Goal: Transaction & Acquisition: Purchase product/service

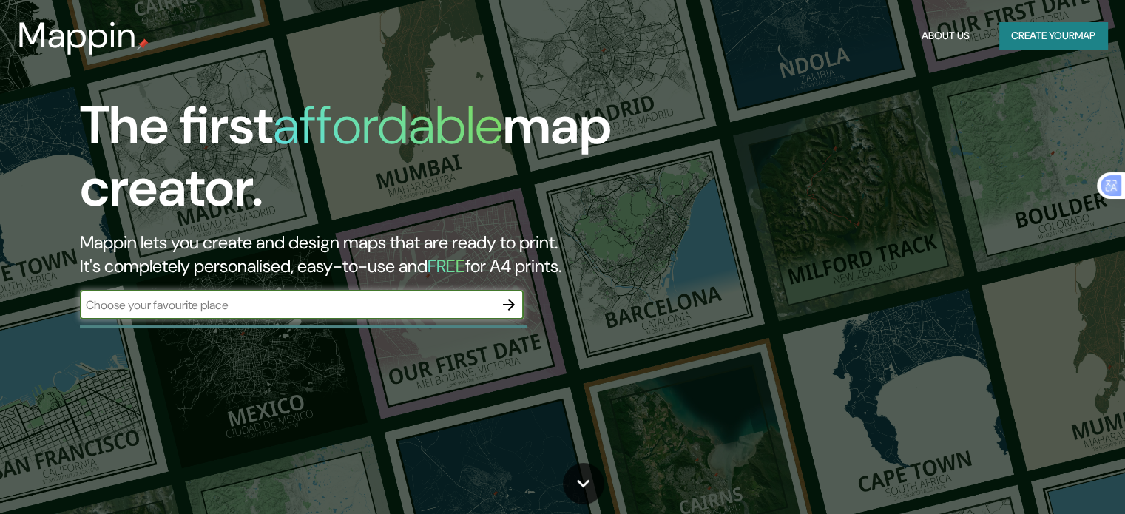
click at [217, 298] on input "text" at bounding box center [287, 304] width 414 height 17
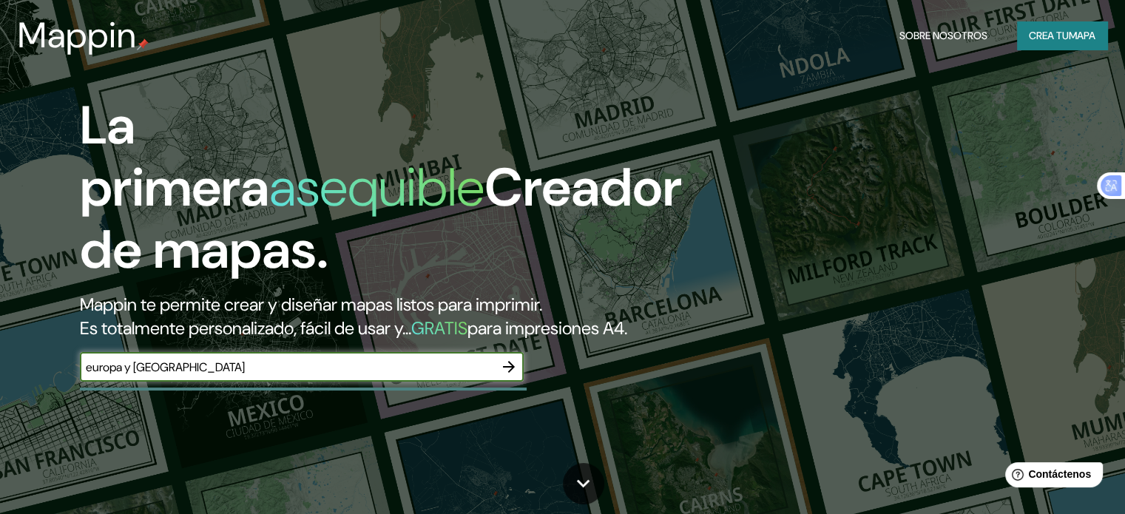
type input "europa y [GEOGRAPHIC_DATA]"
click at [1041, 35] on font "Crea tu" at bounding box center [1048, 35] width 40 height 13
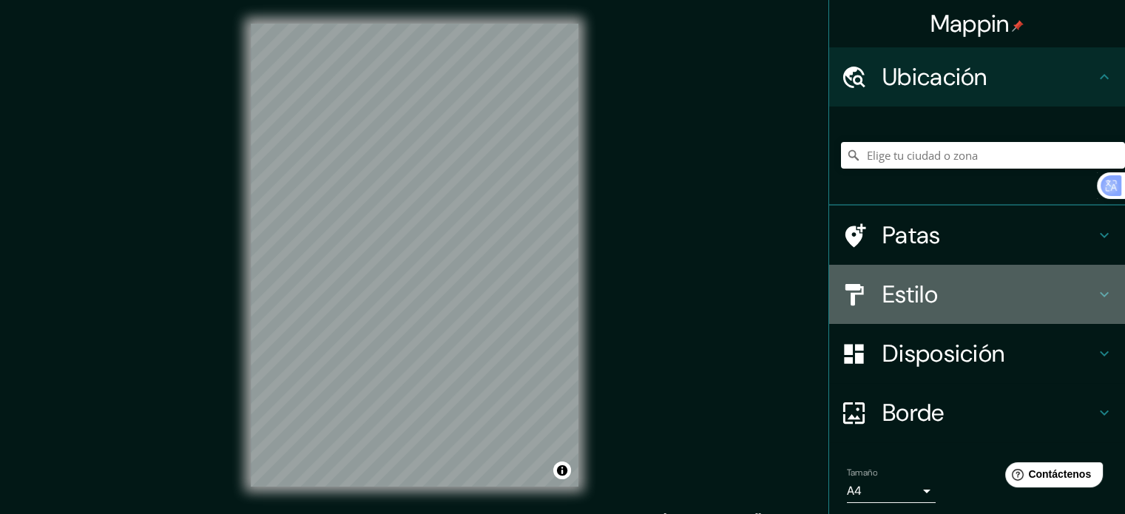
click at [1095, 293] on icon at bounding box center [1104, 294] width 18 height 18
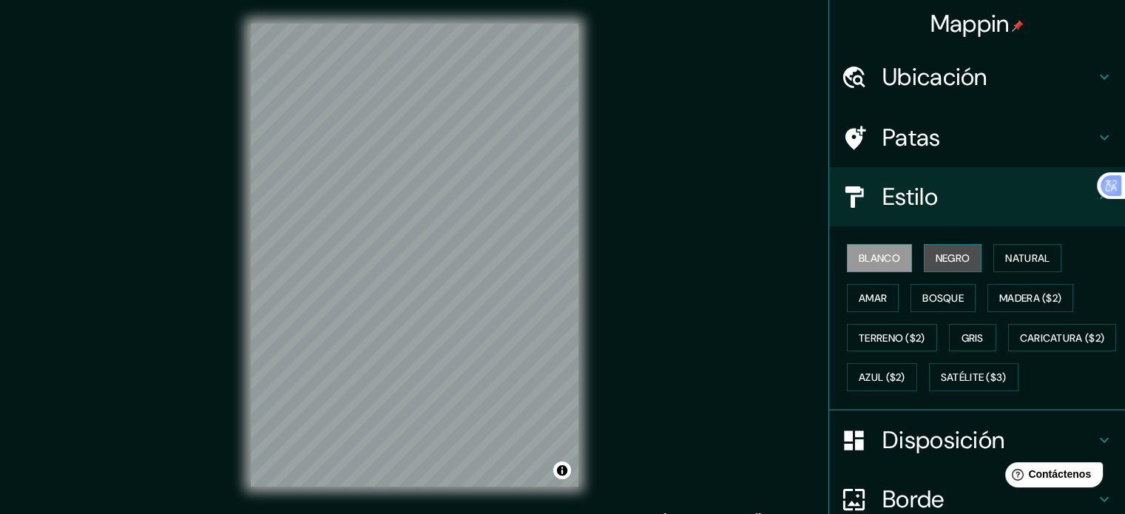
click at [952, 255] on font "Negro" at bounding box center [952, 257] width 35 height 13
click at [872, 257] on font "Blanco" at bounding box center [878, 257] width 41 height 13
click at [1016, 303] on font "Madera ($2)" at bounding box center [1030, 297] width 62 height 13
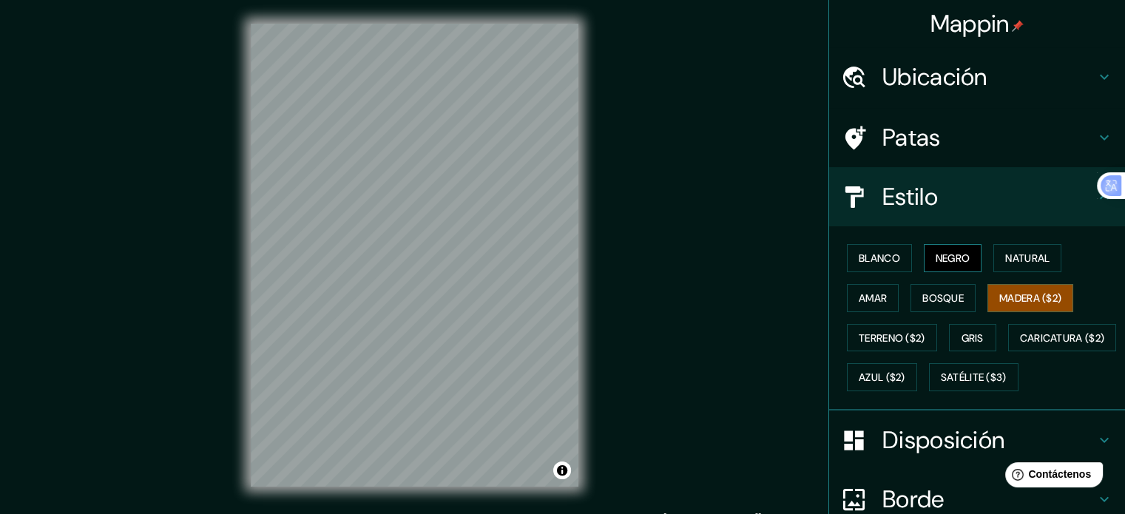
click at [958, 260] on font "Negro" at bounding box center [952, 257] width 35 height 13
click at [881, 257] on font "Blanco" at bounding box center [878, 257] width 41 height 13
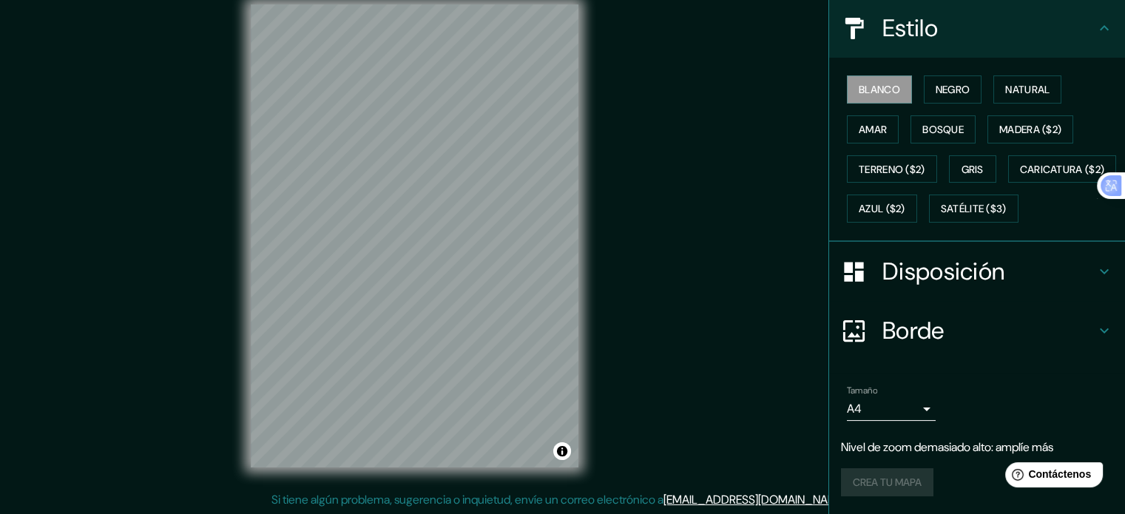
scroll to position [204, 0]
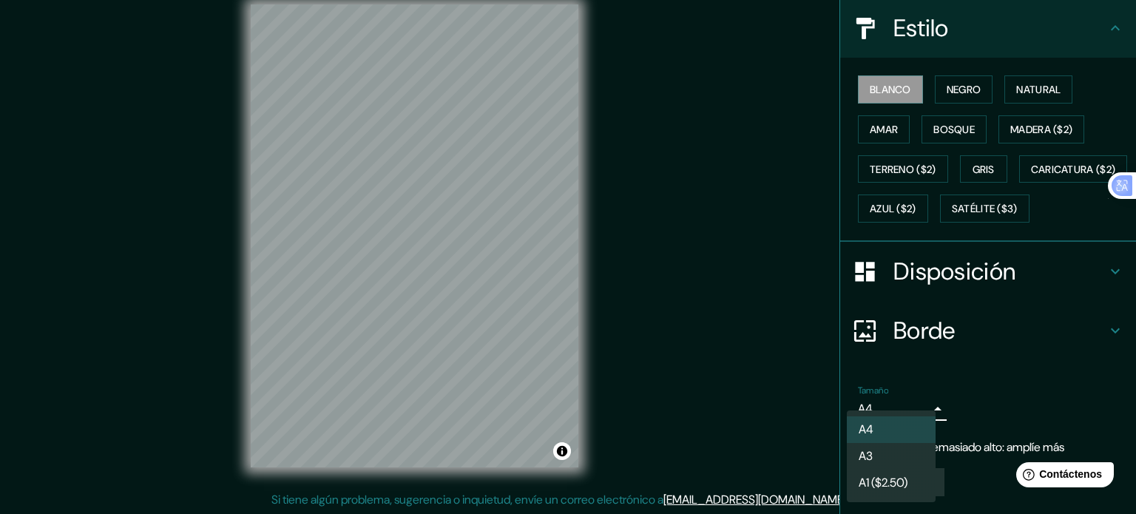
click at [915, 413] on body "Mappin Ubicación Patas Estilo Blanco Negro Natural [PERSON_NAME] ($2) Terreno (…" at bounding box center [568, 238] width 1136 height 514
click at [889, 464] on li "A3" at bounding box center [891, 457] width 89 height 27
type input "a4"
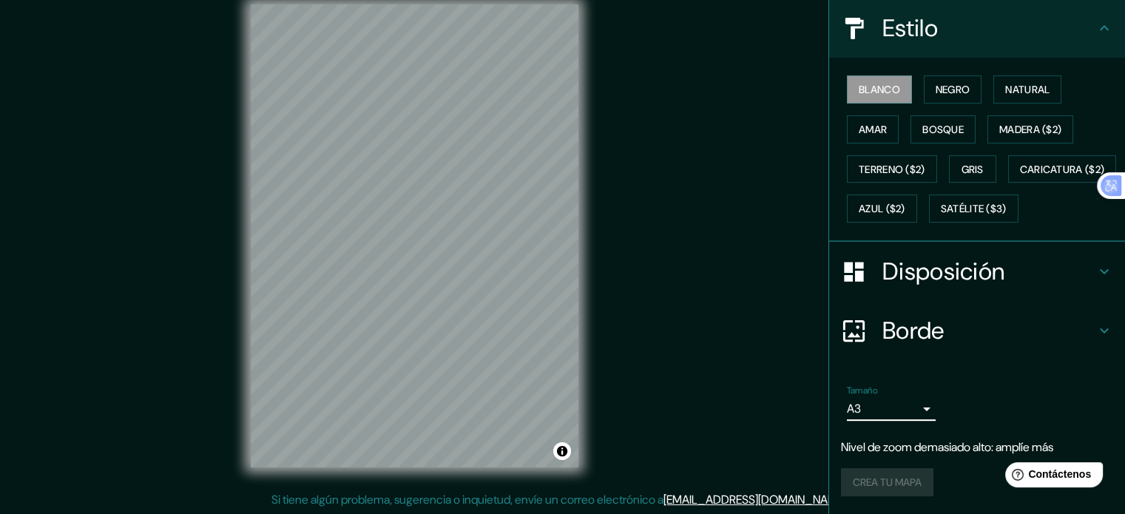
click at [1095, 268] on icon at bounding box center [1104, 271] width 18 height 18
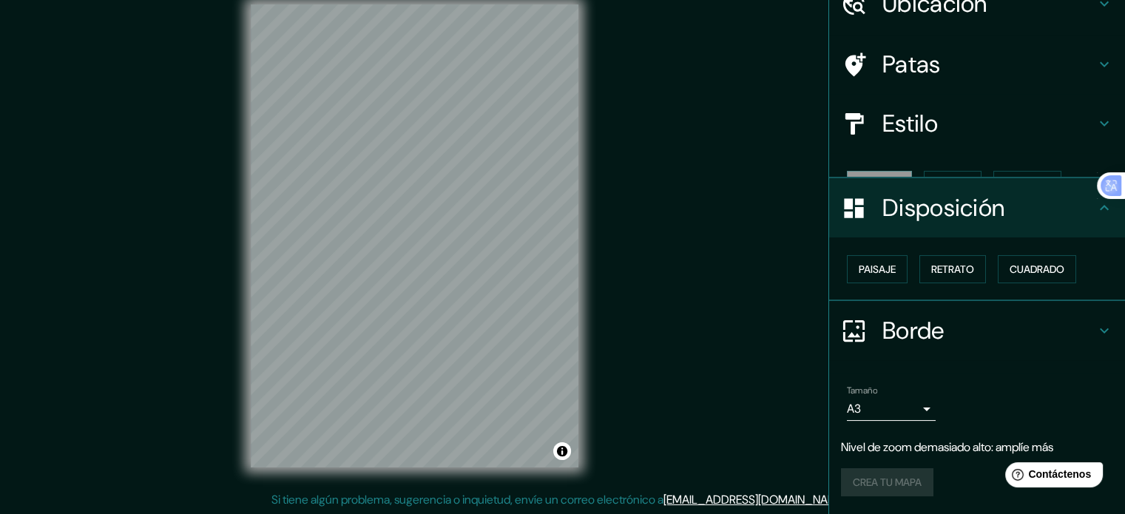
scroll to position [47, 0]
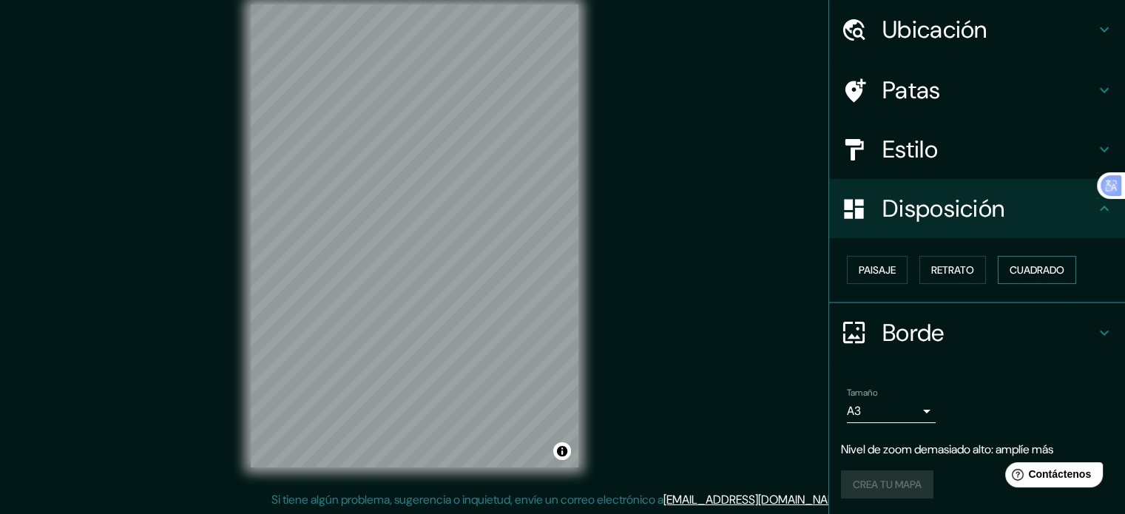
click at [1020, 273] on font "Cuadrado" at bounding box center [1036, 269] width 55 height 13
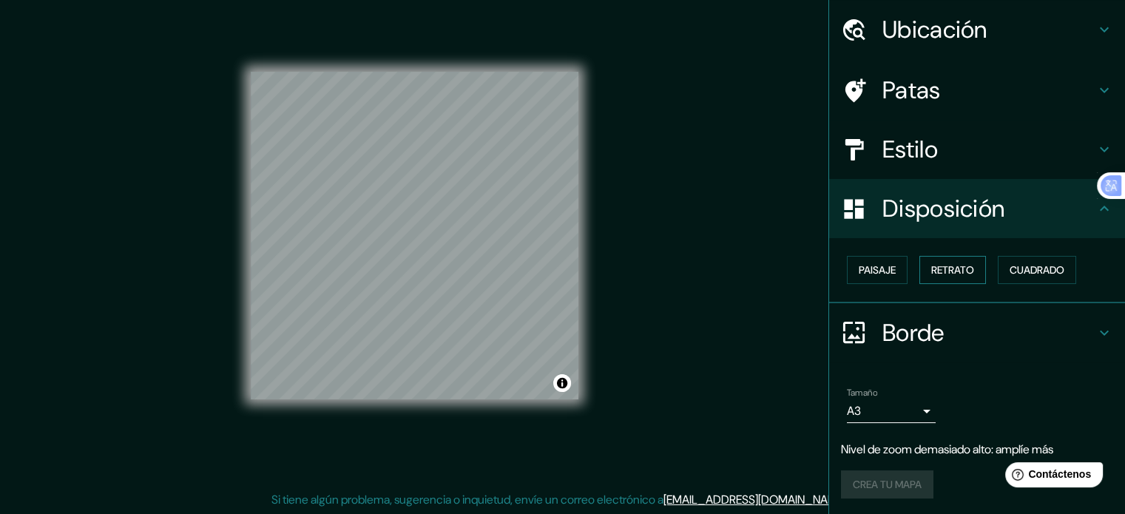
click at [947, 274] on font "Retrato" at bounding box center [952, 269] width 43 height 13
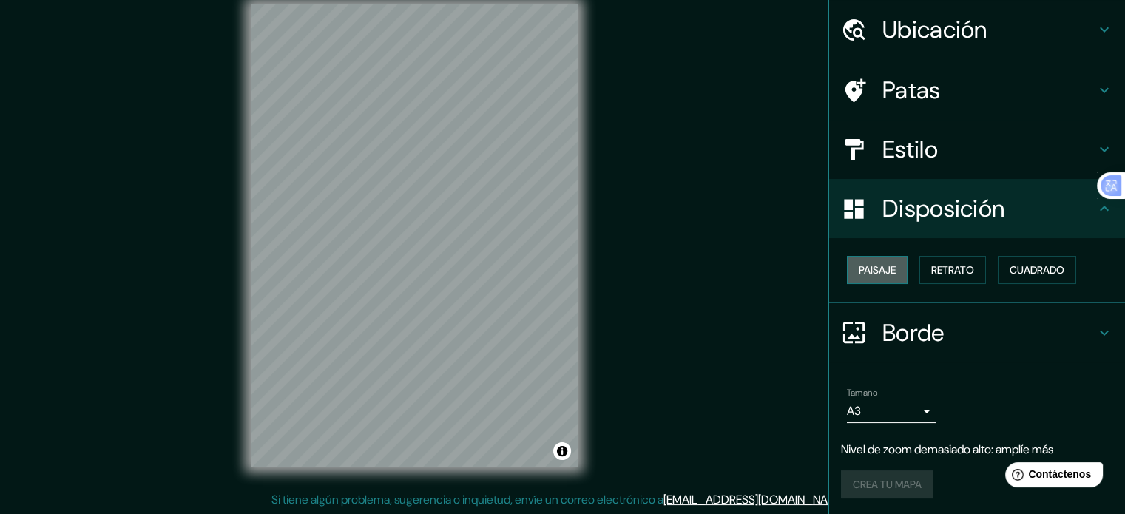
click at [872, 271] on font "Paisaje" at bounding box center [876, 269] width 37 height 13
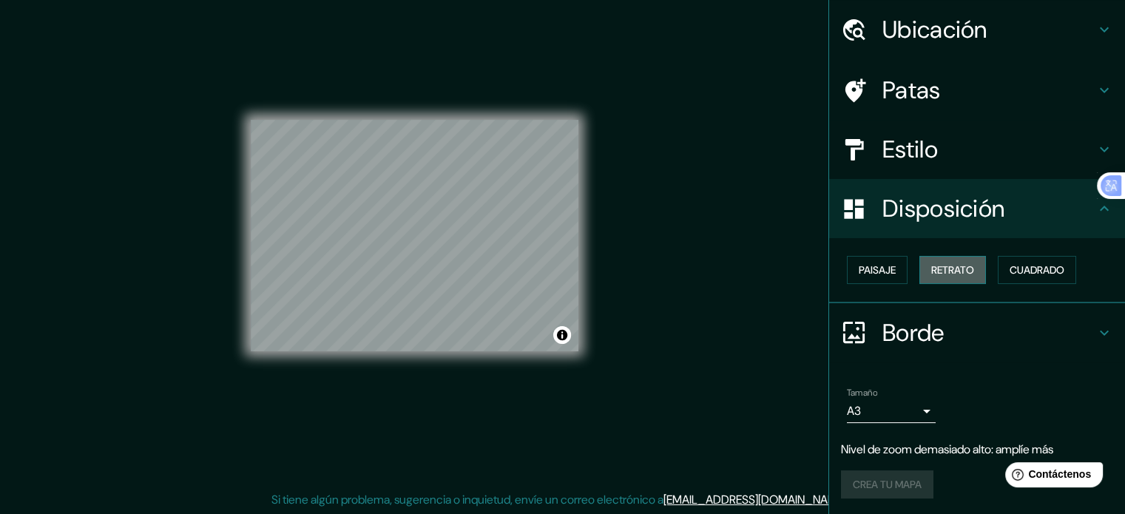
click at [952, 269] on font "Retrato" at bounding box center [952, 269] width 43 height 13
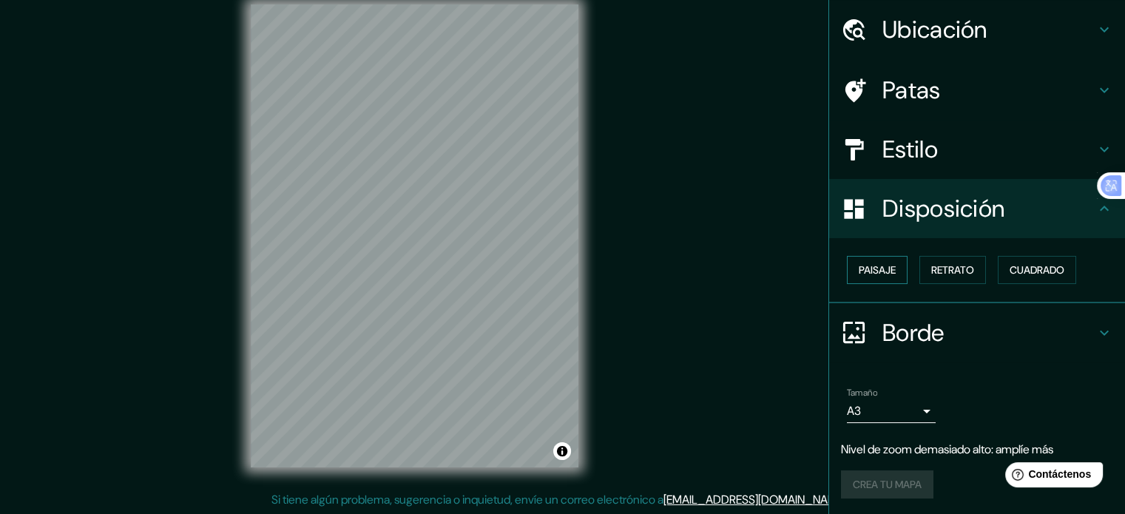
click at [866, 266] on font "Paisaje" at bounding box center [876, 269] width 37 height 13
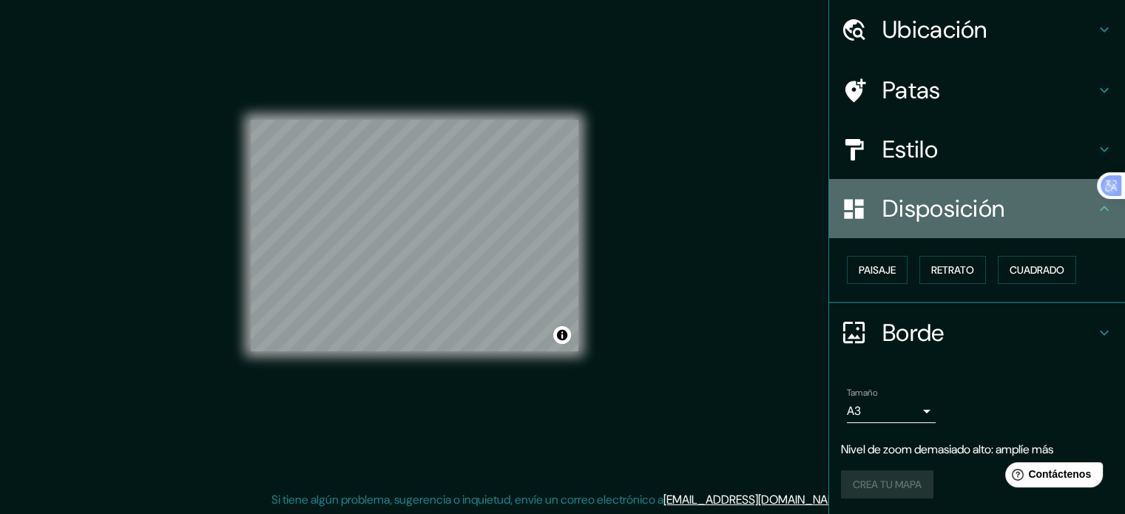
click at [915, 220] on font "Disposición" at bounding box center [943, 208] width 122 height 31
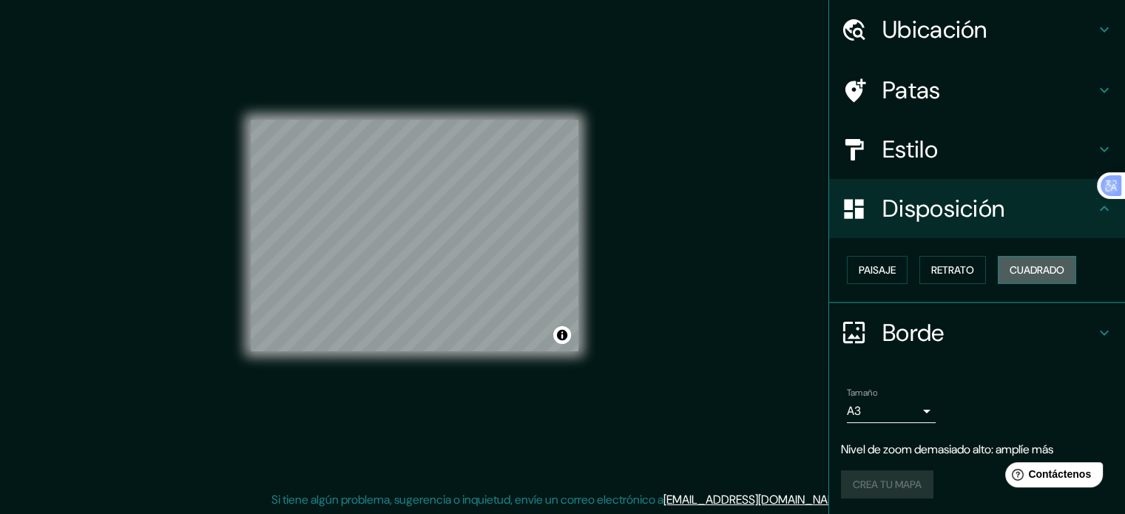
click at [1027, 268] on font "Cuadrado" at bounding box center [1036, 269] width 55 height 13
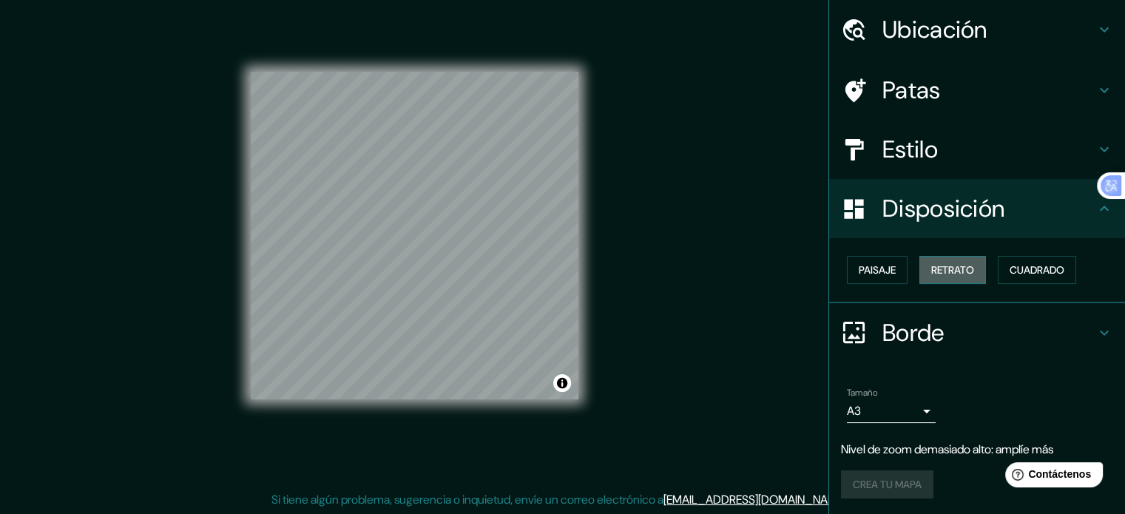
click at [947, 268] on font "Retrato" at bounding box center [952, 269] width 43 height 13
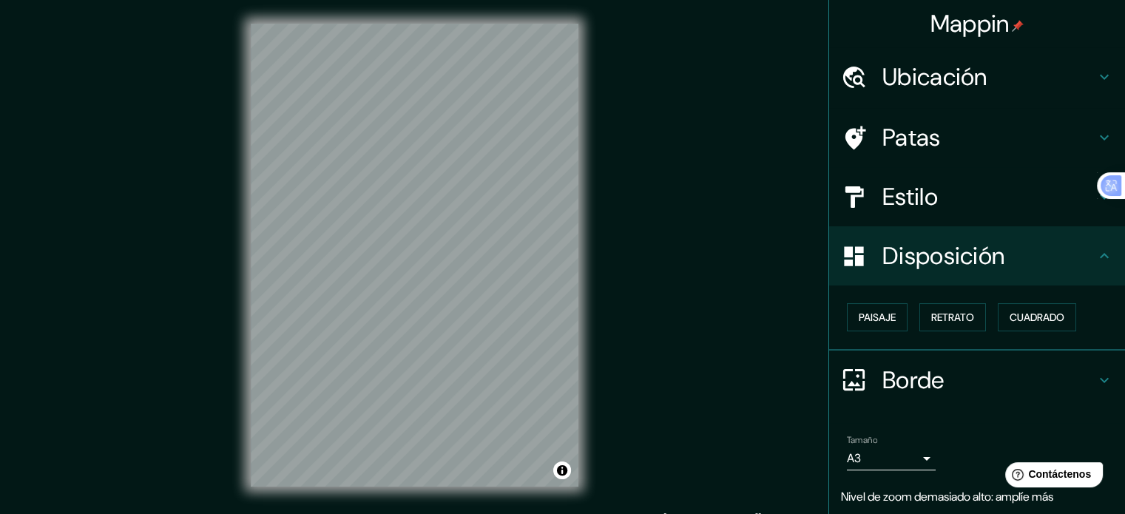
scroll to position [0, 0]
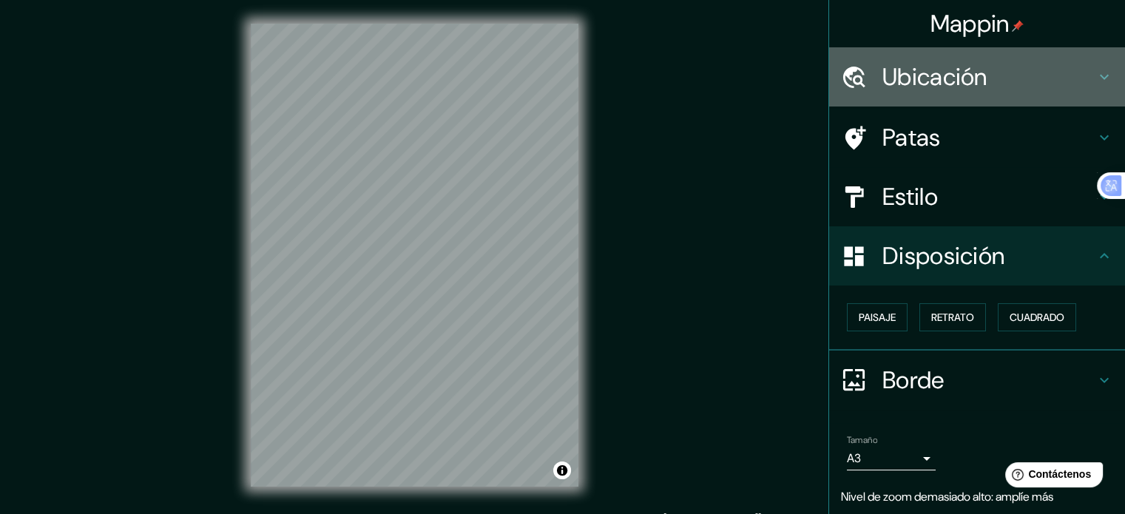
click at [1095, 71] on icon at bounding box center [1104, 77] width 18 height 18
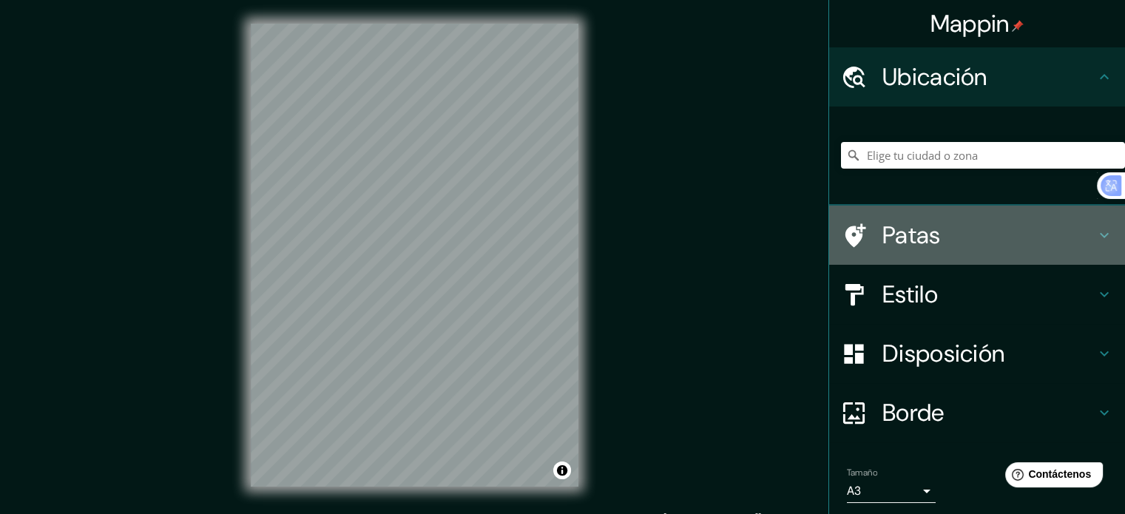
click at [1102, 235] on div "Patas" at bounding box center [977, 235] width 296 height 59
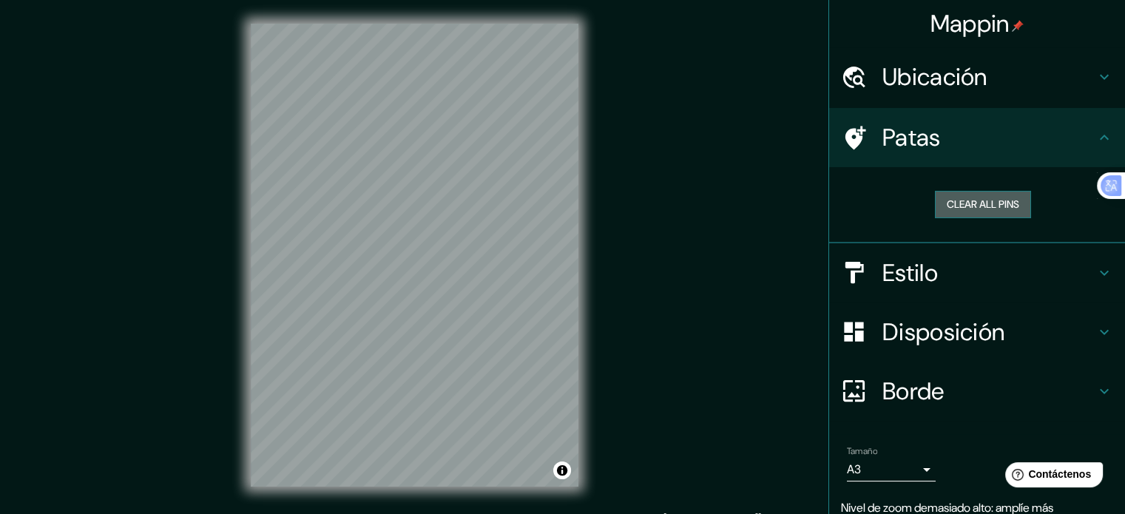
click at [985, 204] on button "Clear all pins" at bounding box center [983, 204] width 96 height 27
click at [1095, 325] on icon at bounding box center [1104, 332] width 18 height 18
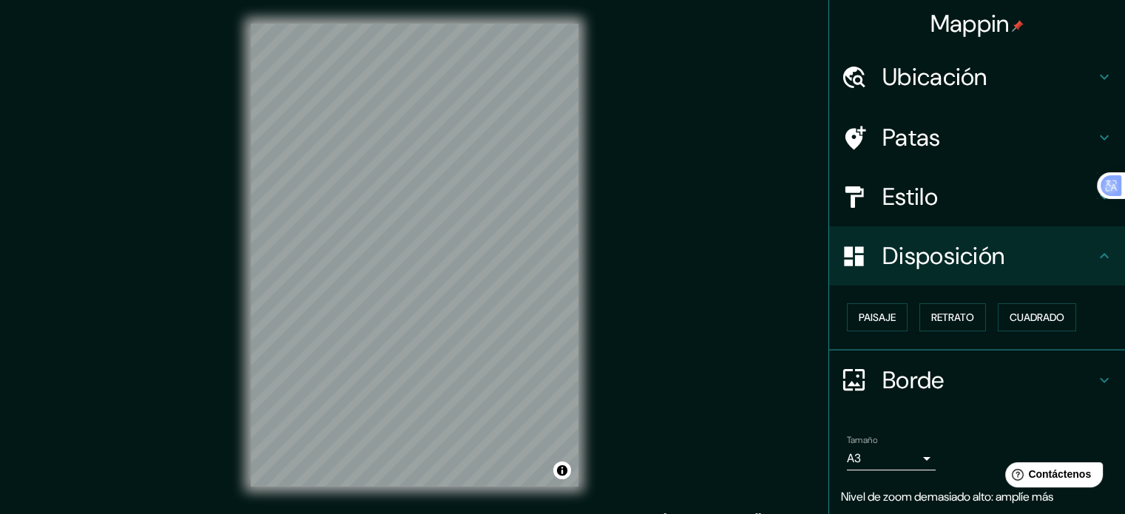
click at [1095, 197] on icon at bounding box center [1104, 197] width 18 height 18
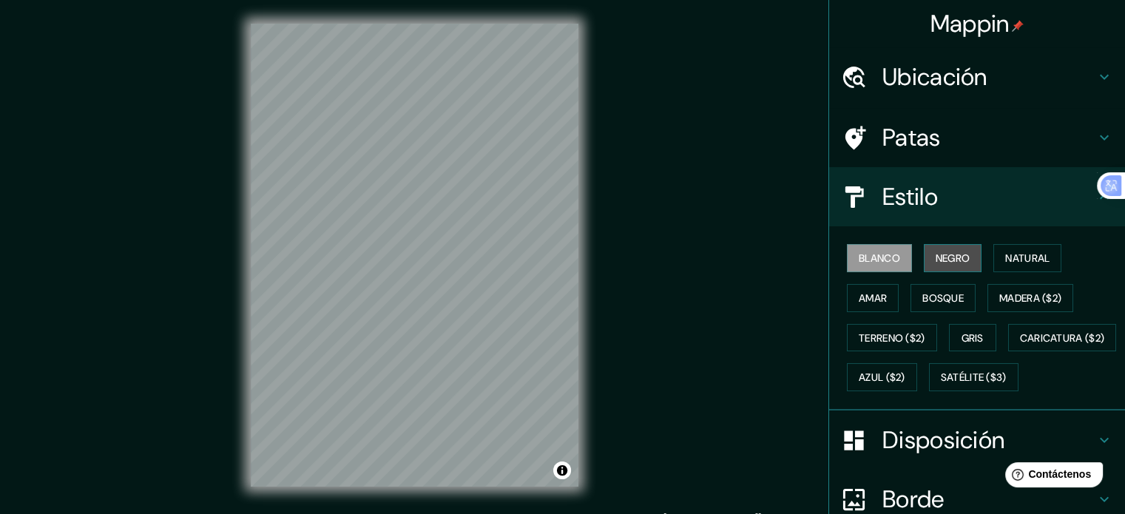
click at [941, 259] on font "Negro" at bounding box center [952, 257] width 35 height 13
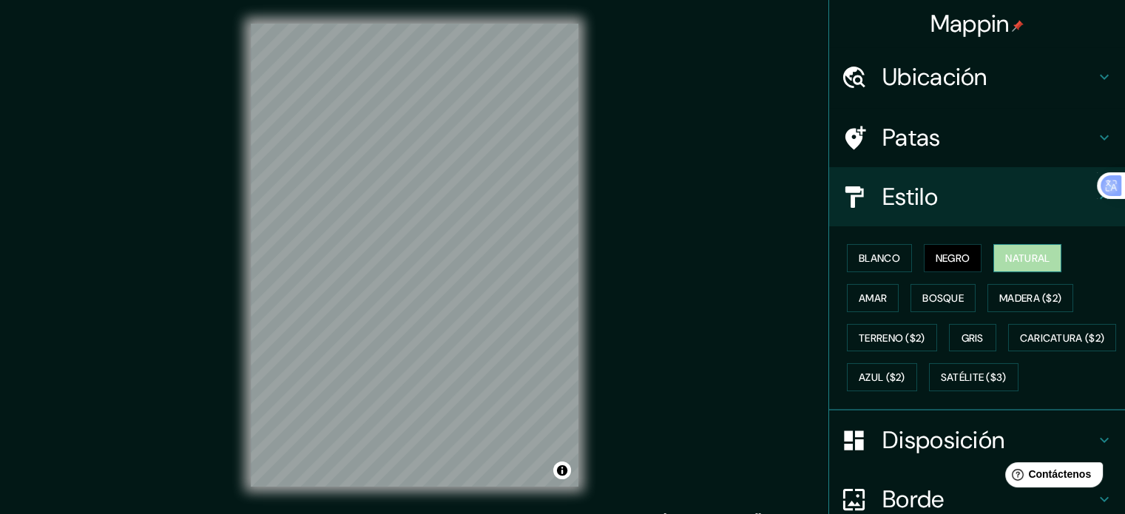
click at [1006, 258] on font "Natural" at bounding box center [1027, 257] width 44 height 13
click at [870, 249] on font "Blanco" at bounding box center [878, 257] width 41 height 19
click at [935, 258] on font "Negro" at bounding box center [952, 257] width 35 height 13
click at [1010, 256] on font "Natural" at bounding box center [1027, 257] width 44 height 13
click at [872, 292] on font "Amar" at bounding box center [872, 297] width 28 height 13
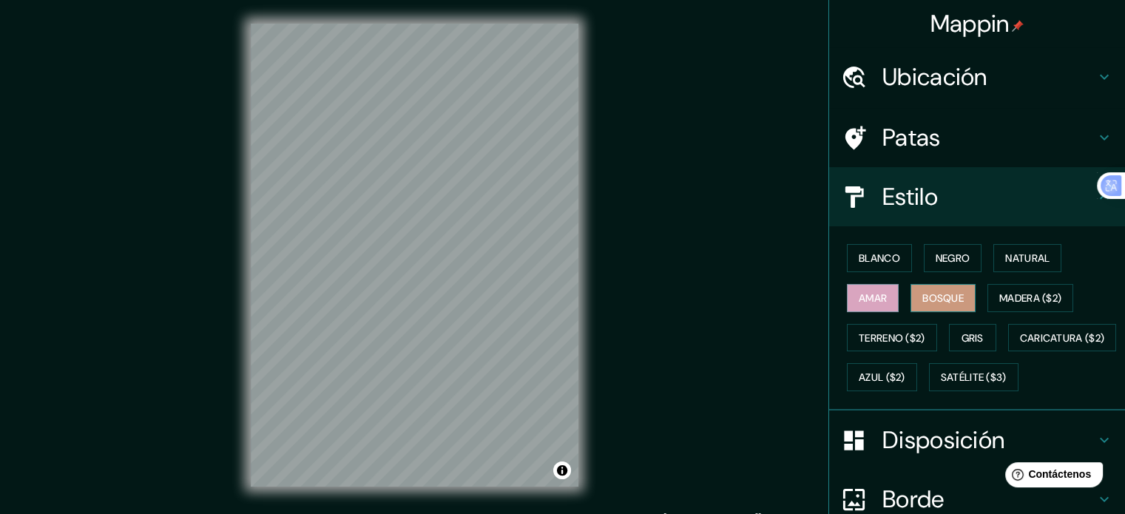
click at [932, 293] on font "Bosque" at bounding box center [942, 297] width 41 height 13
click at [949, 335] on button "Gris" at bounding box center [972, 338] width 47 height 28
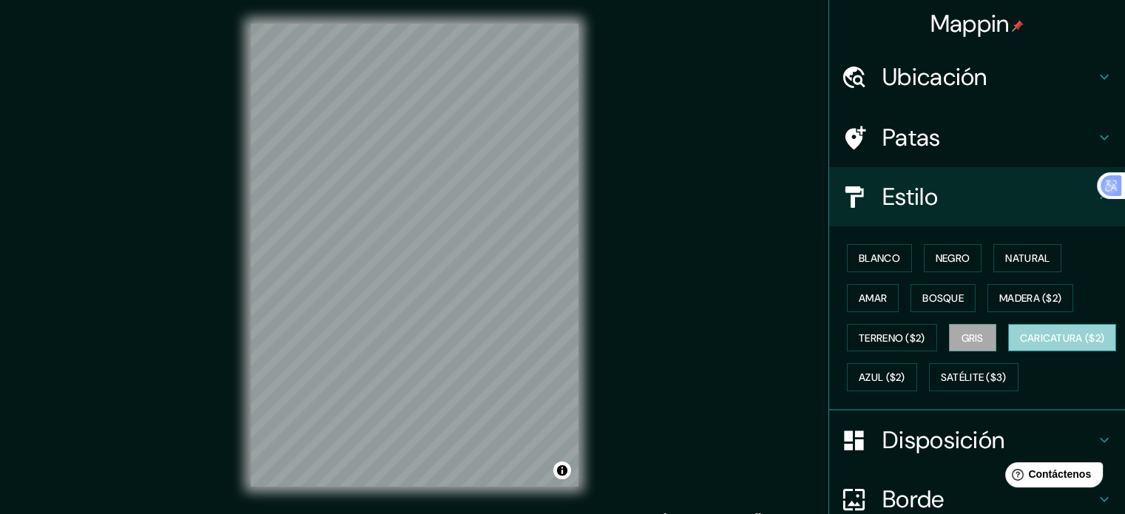
click at [1020, 348] on font "Caricatura ($2)" at bounding box center [1062, 337] width 85 height 19
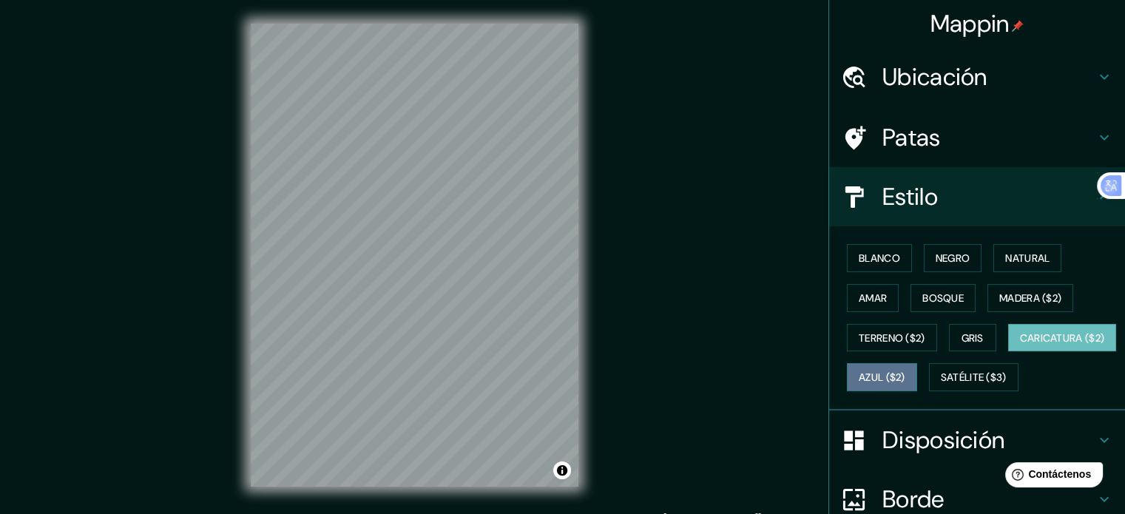
click at [905, 371] on font "Azul ($2)" at bounding box center [881, 377] width 47 height 13
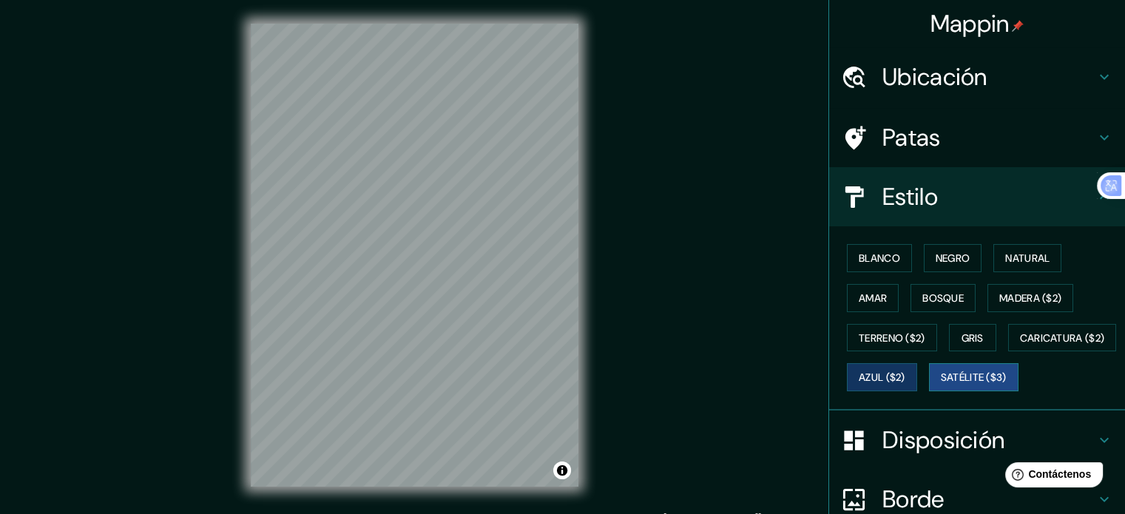
click at [940, 384] on font "Satélite ($3)" at bounding box center [973, 377] width 66 height 13
click at [1031, 293] on font "Madera ($2)" at bounding box center [1030, 297] width 62 height 13
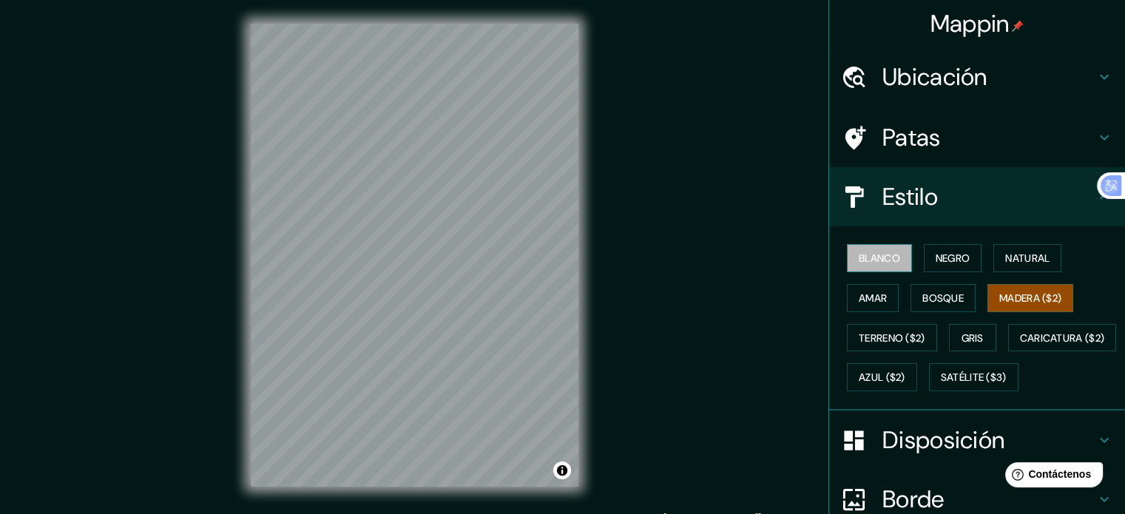
click at [875, 251] on font "Blanco" at bounding box center [878, 257] width 41 height 13
click at [935, 251] on font "Negro" at bounding box center [952, 257] width 35 height 13
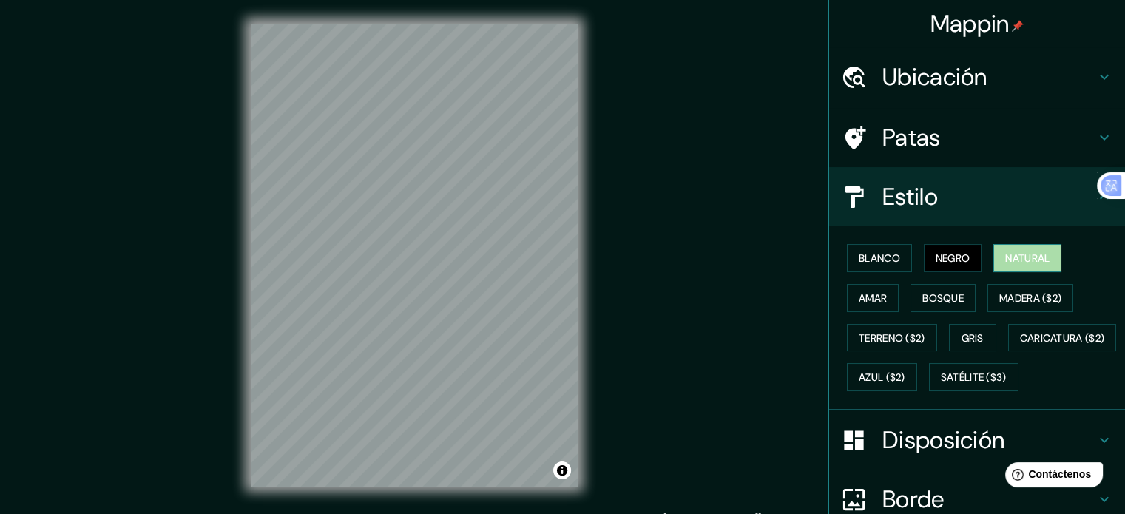
click at [1009, 254] on font "Natural" at bounding box center [1027, 257] width 44 height 13
click at [633, 296] on div "Mappin Ubicación Patas Estilo Blanco Negro Natural [PERSON_NAME] ($2) Terreno (…" at bounding box center [562, 267] width 1125 height 534
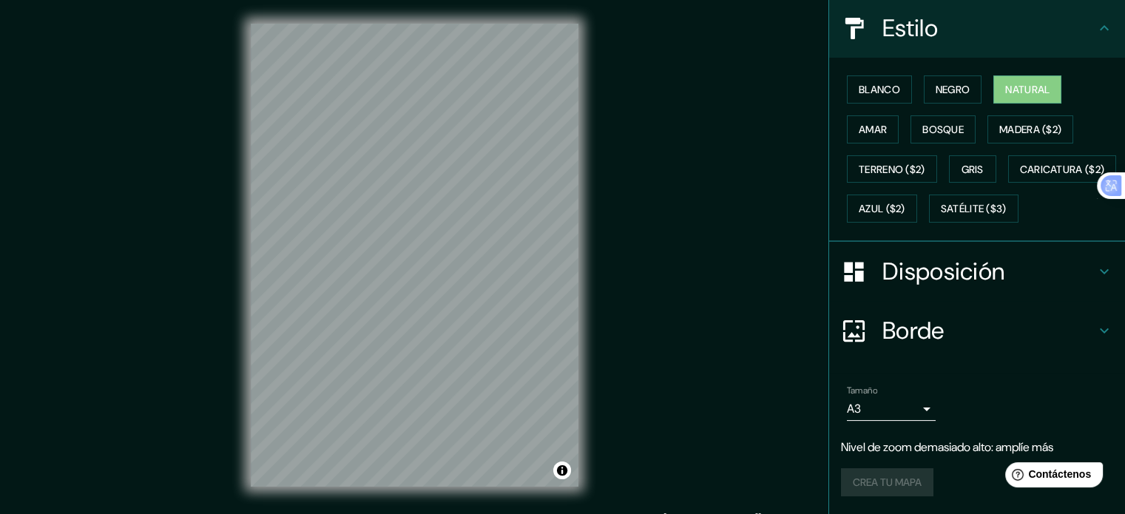
scroll to position [204, 0]
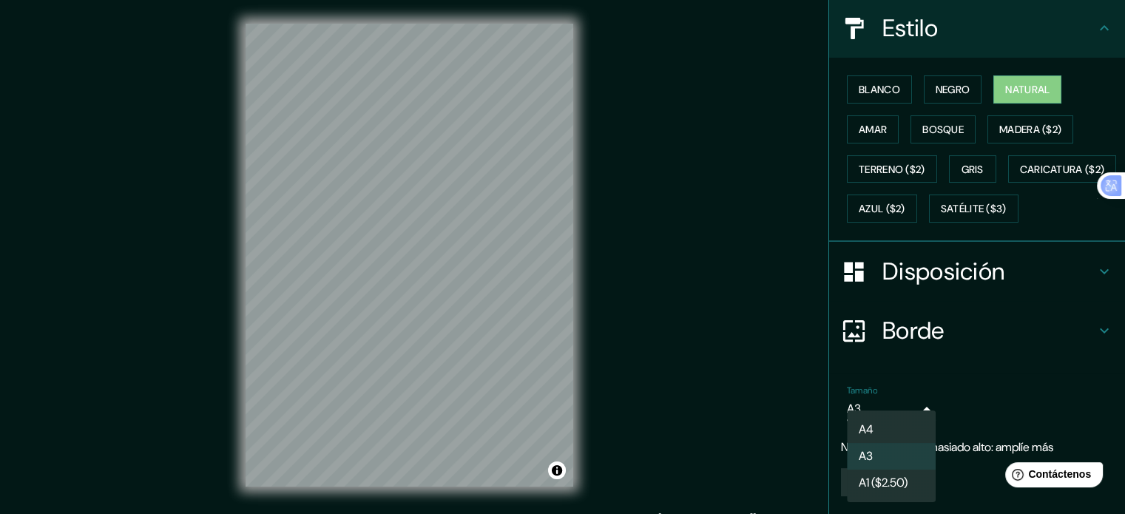
click at [905, 410] on body "Mappin Ubicación Patas Estilo Blanco Negro Natural [PERSON_NAME] ($2) Terreno (…" at bounding box center [562, 257] width 1125 height 514
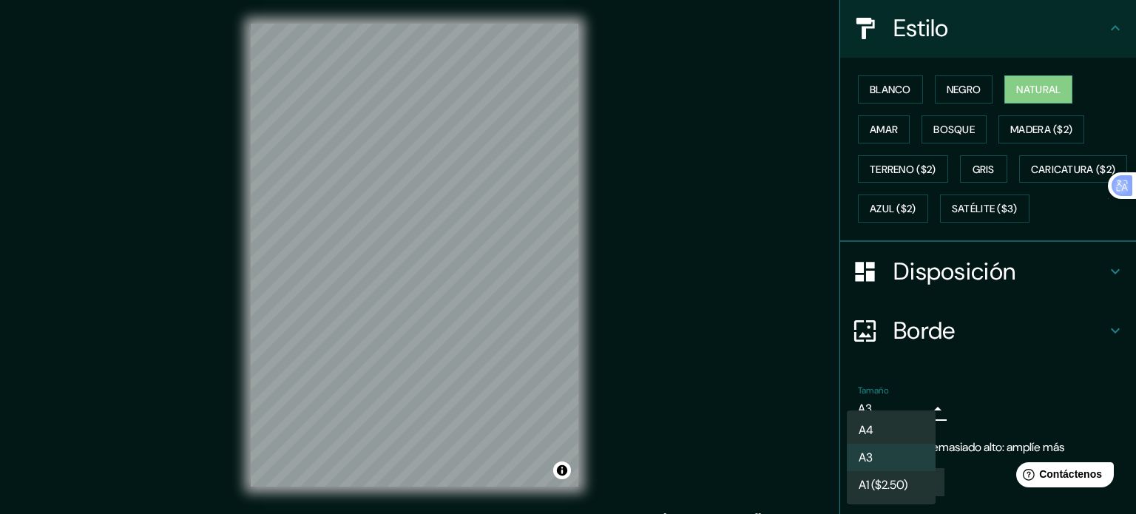
click at [889, 434] on li "A4" at bounding box center [891, 429] width 89 height 27
type input "single"
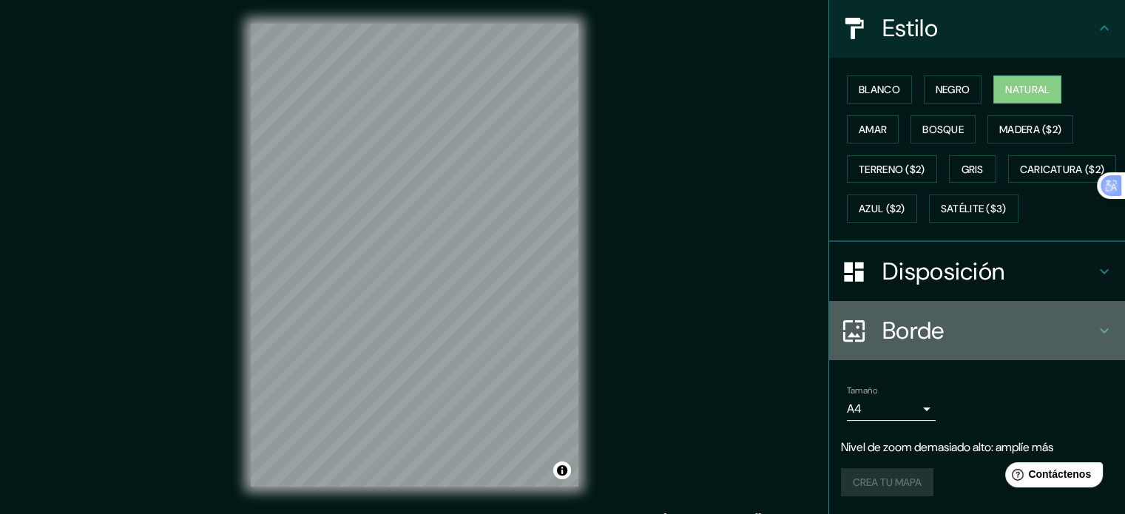
click at [844, 330] on icon at bounding box center [854, 331] width 26 height 26
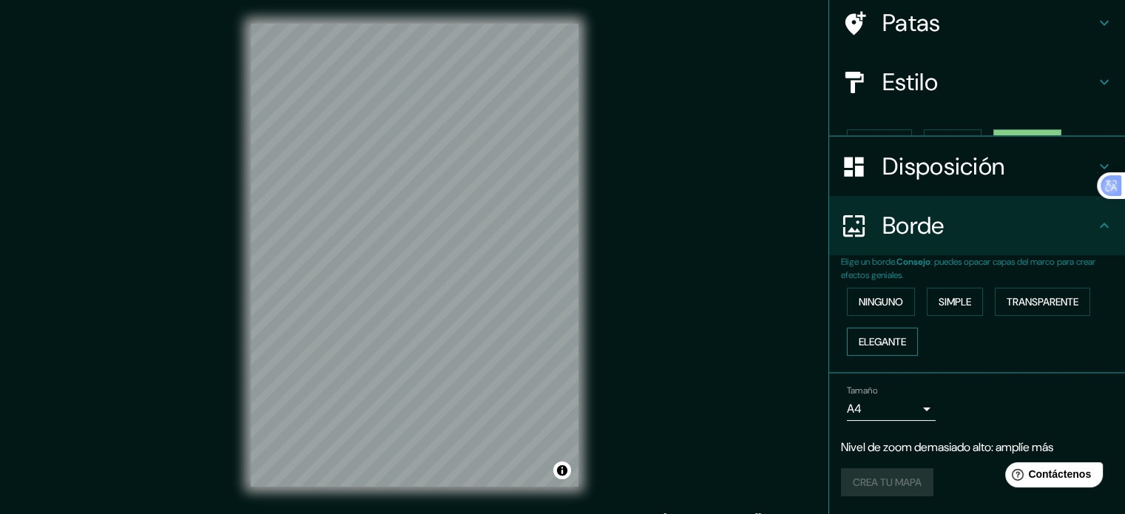
scroll to position [89, 0]
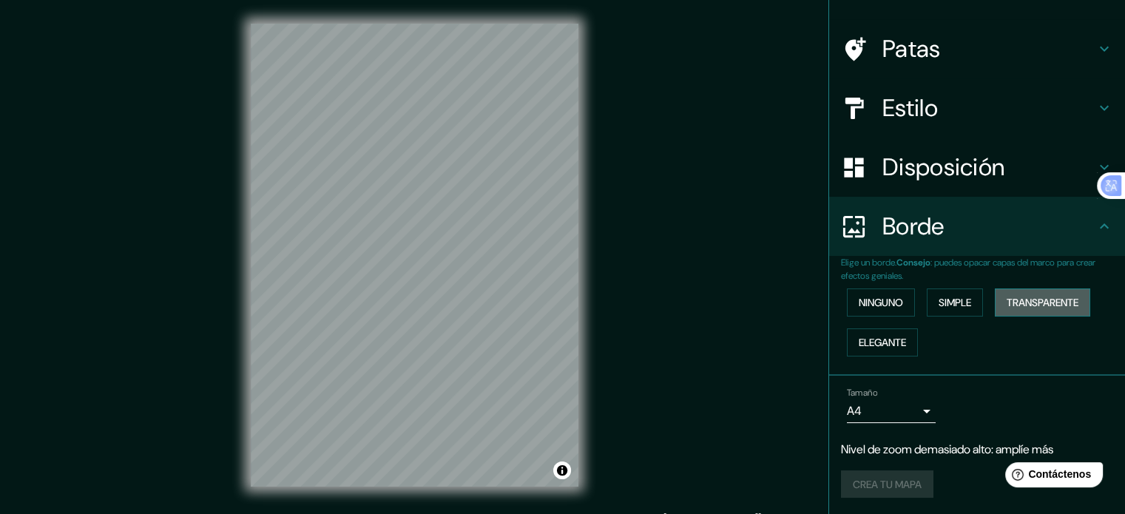
click at [1040, 298] on font "Transparente" at bounding box center [1042, 302] width 72 height 13
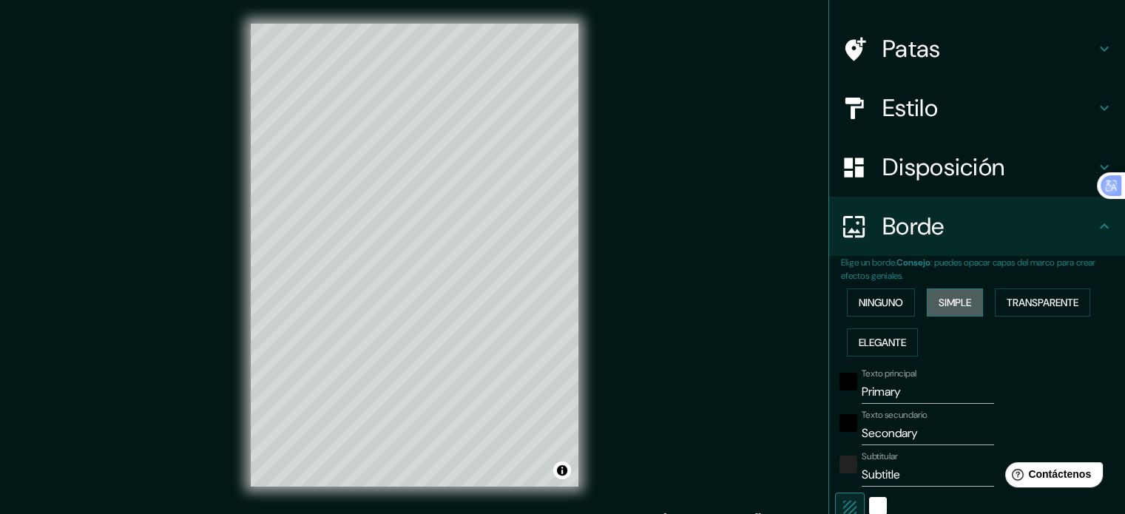
click at [949, 301] on font "Simple" at bounding box center [954, 302] width 33 height 13
click at [878, 302] on font "Ninguno" at bounding box center [880, 302] width 44 height 13
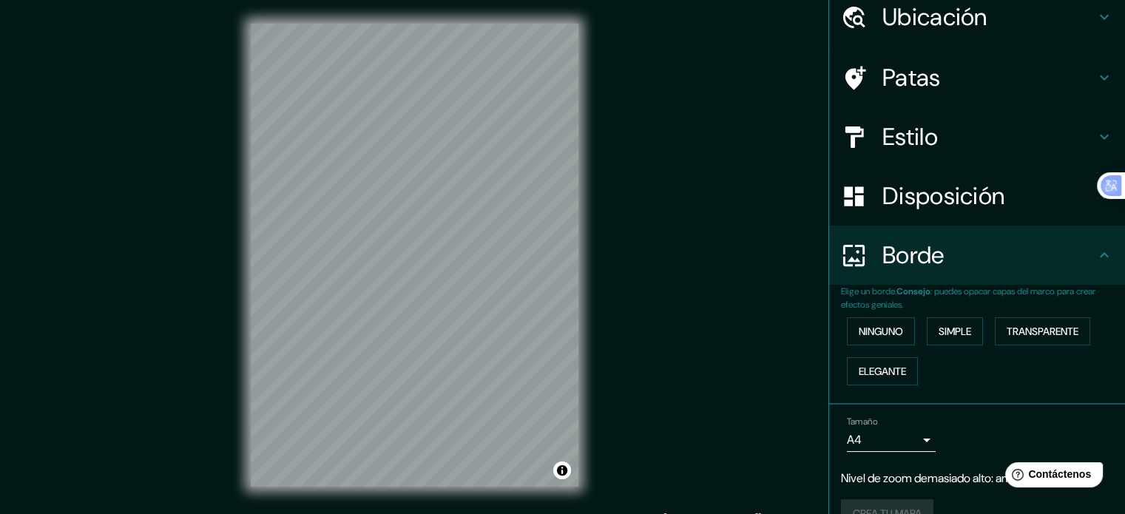
scroll to position [0, 0]
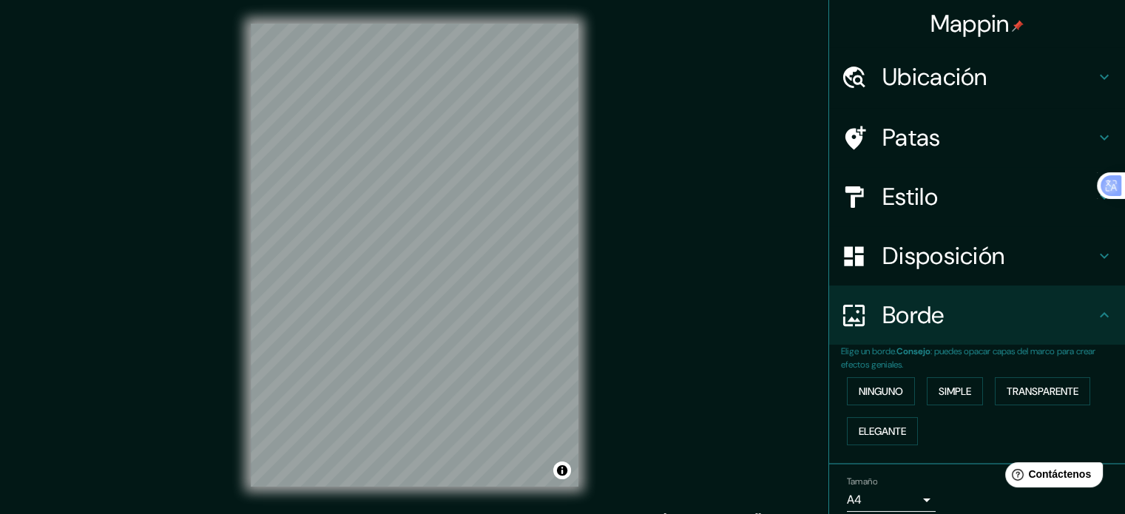
click at [1063, 260] on h4 "Disposición" at bounding box center [988, 256] width 213 height 30
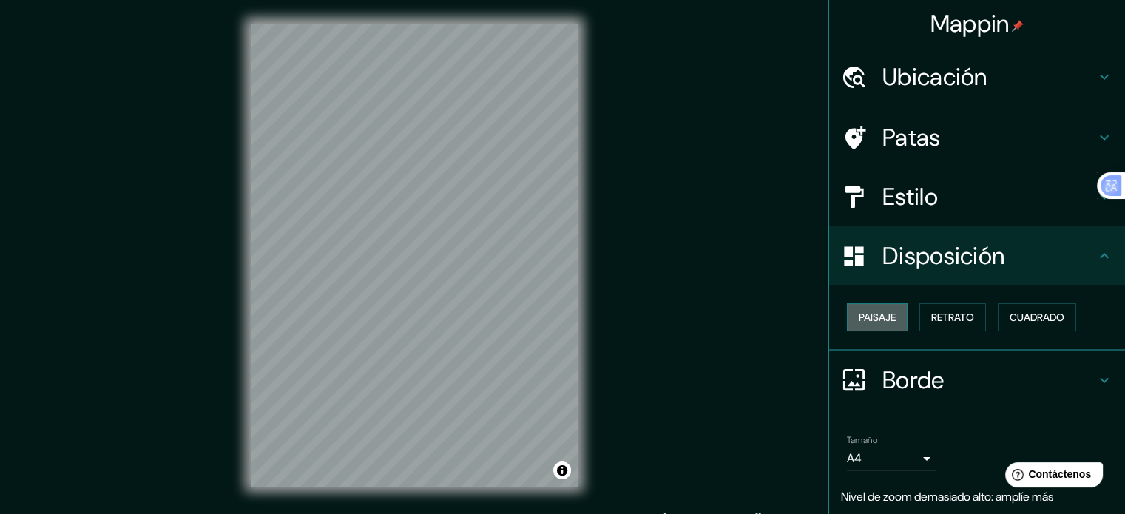
click at [881, 316] on font "Paisaje" at bounding box center [876, 317] width 37 height 13
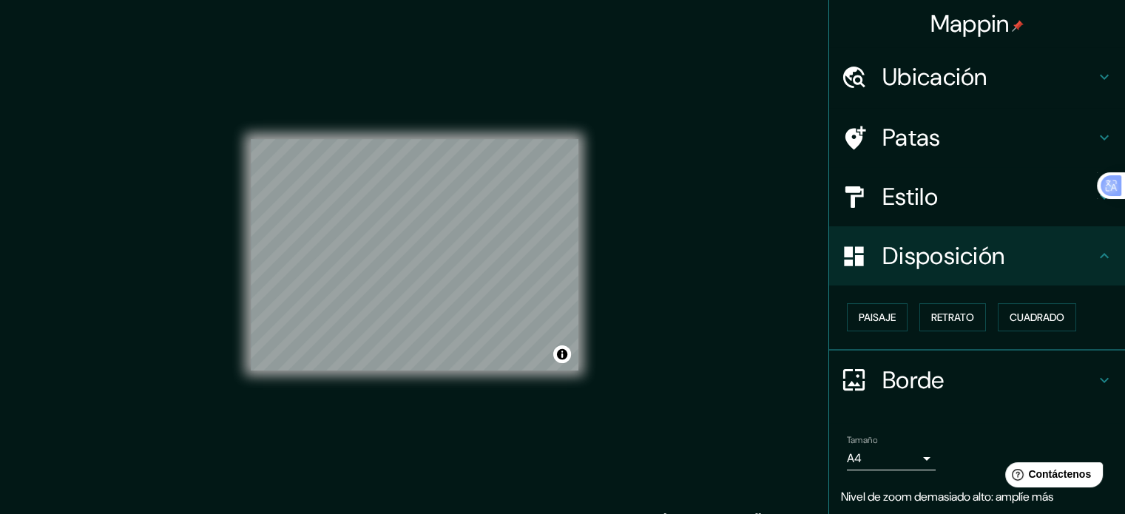
click at [997, 24] on font "Mappin" at bounding box center [969, 23] width 79 height 31
